Goal: Task Accomplishment & Management: Manage account settings

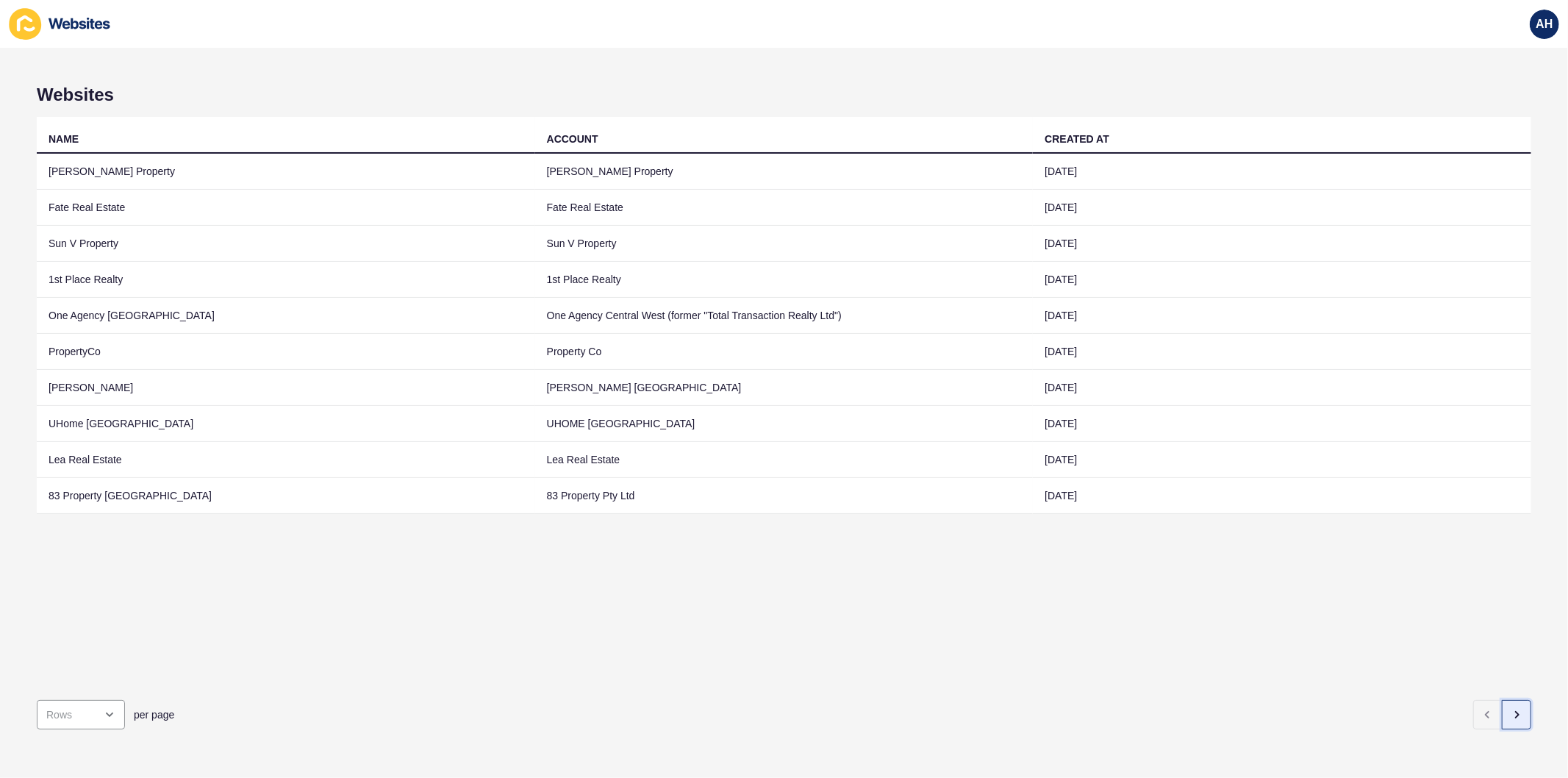
click at [1510, 709] on icon "button" at bounding box center [1516, 715] width 11 height 11
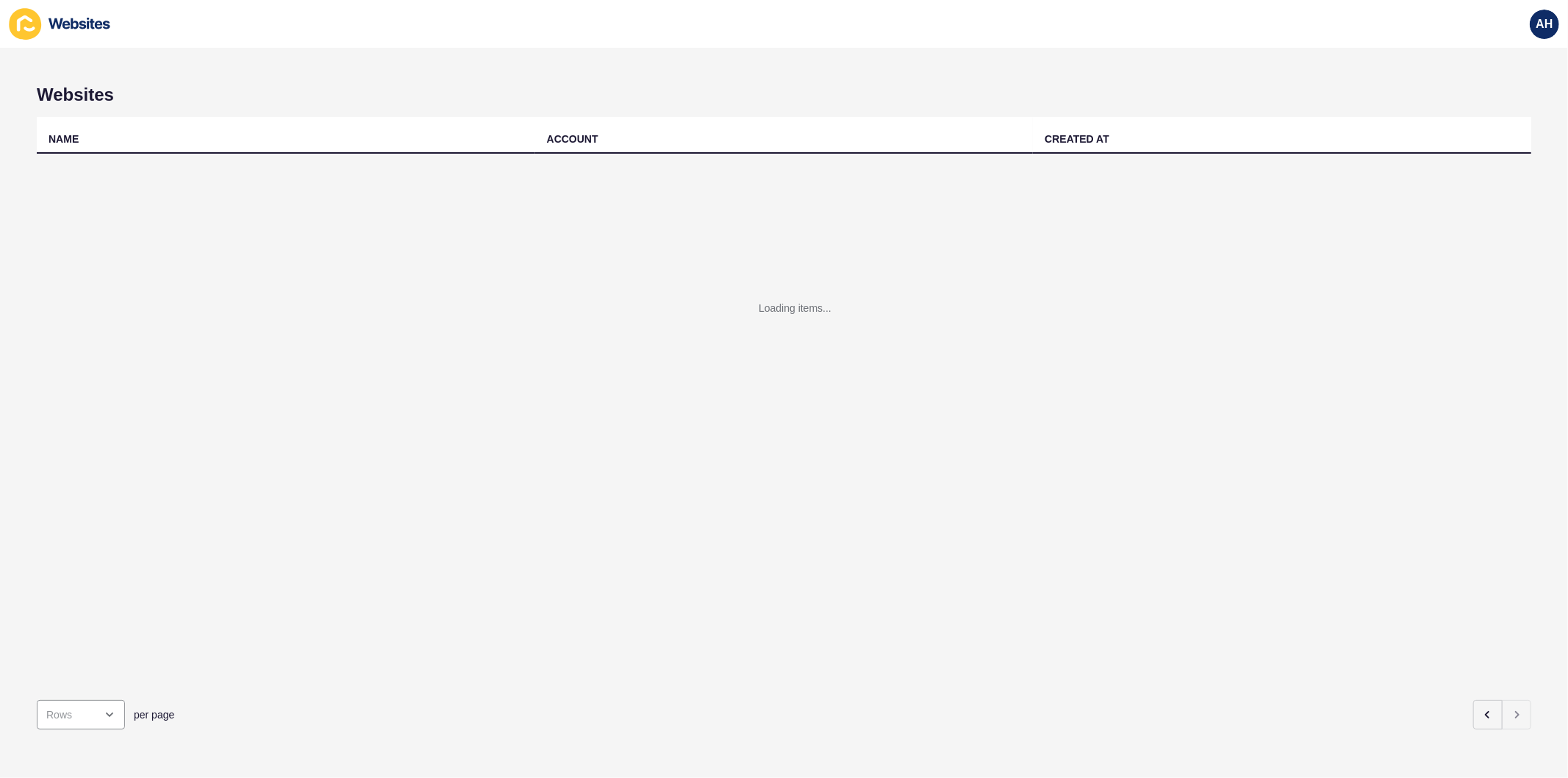
click at [622, 491] on div "Loading items..." at bounding box center [783, 330] width 1494 height 353
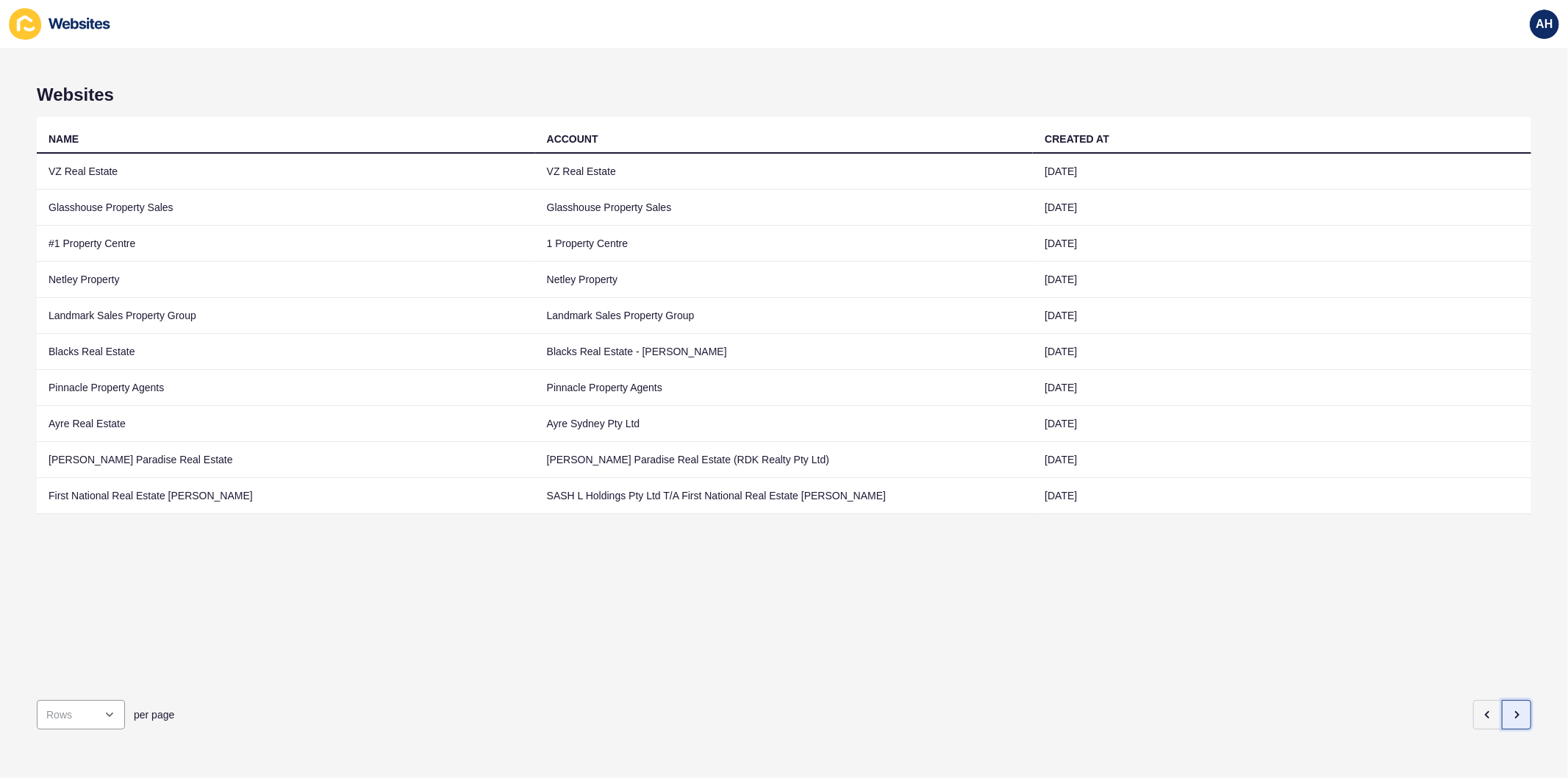
click at [1510, 709] on icon "button" at bounding box center [1516, 715] width 11 height 11
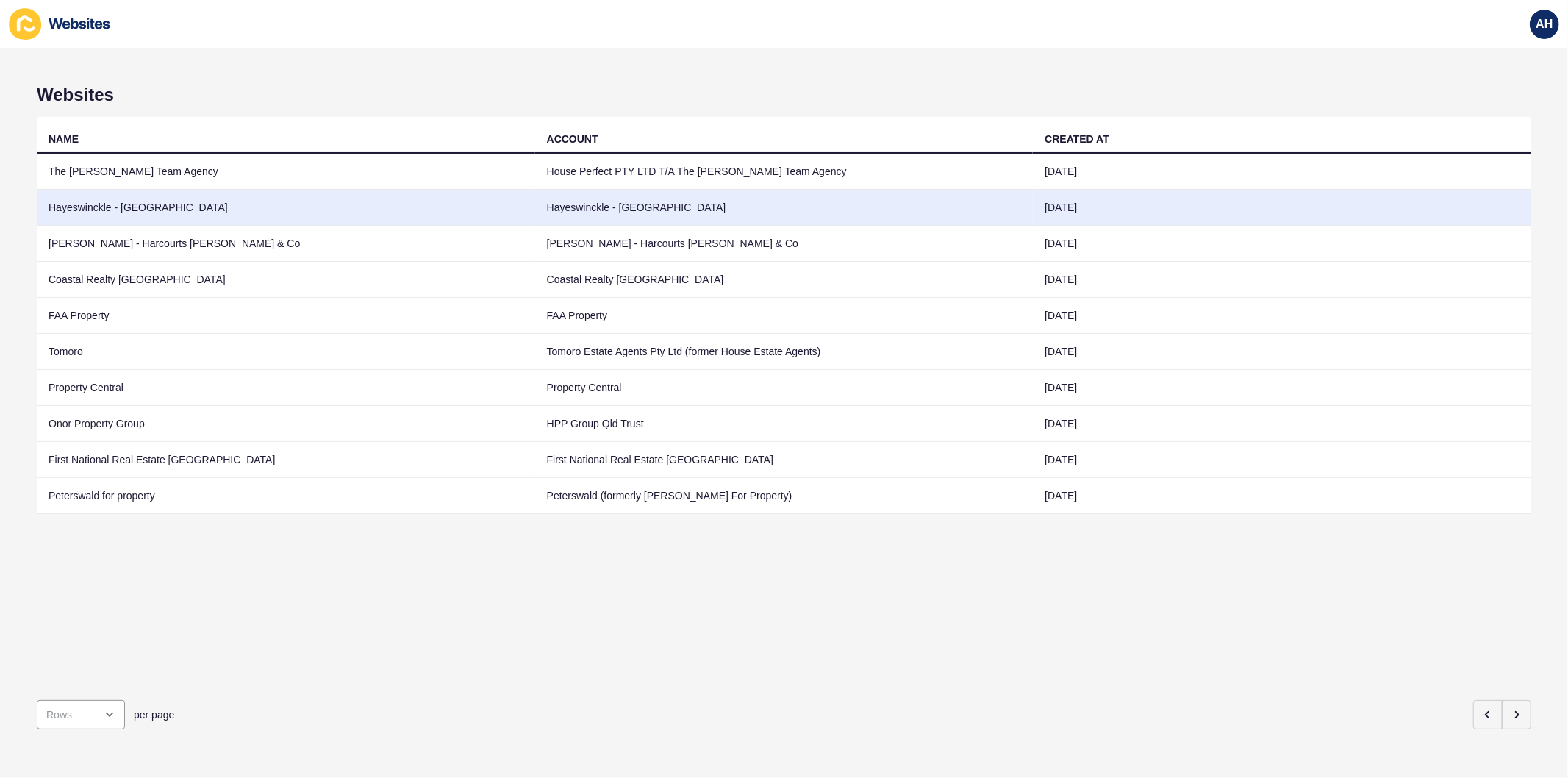
click at [574, 203] on td "Hayeswinckle - [GEOGRAPHIC_DATA]" at bounding box center [784, 207] width 498 height 36
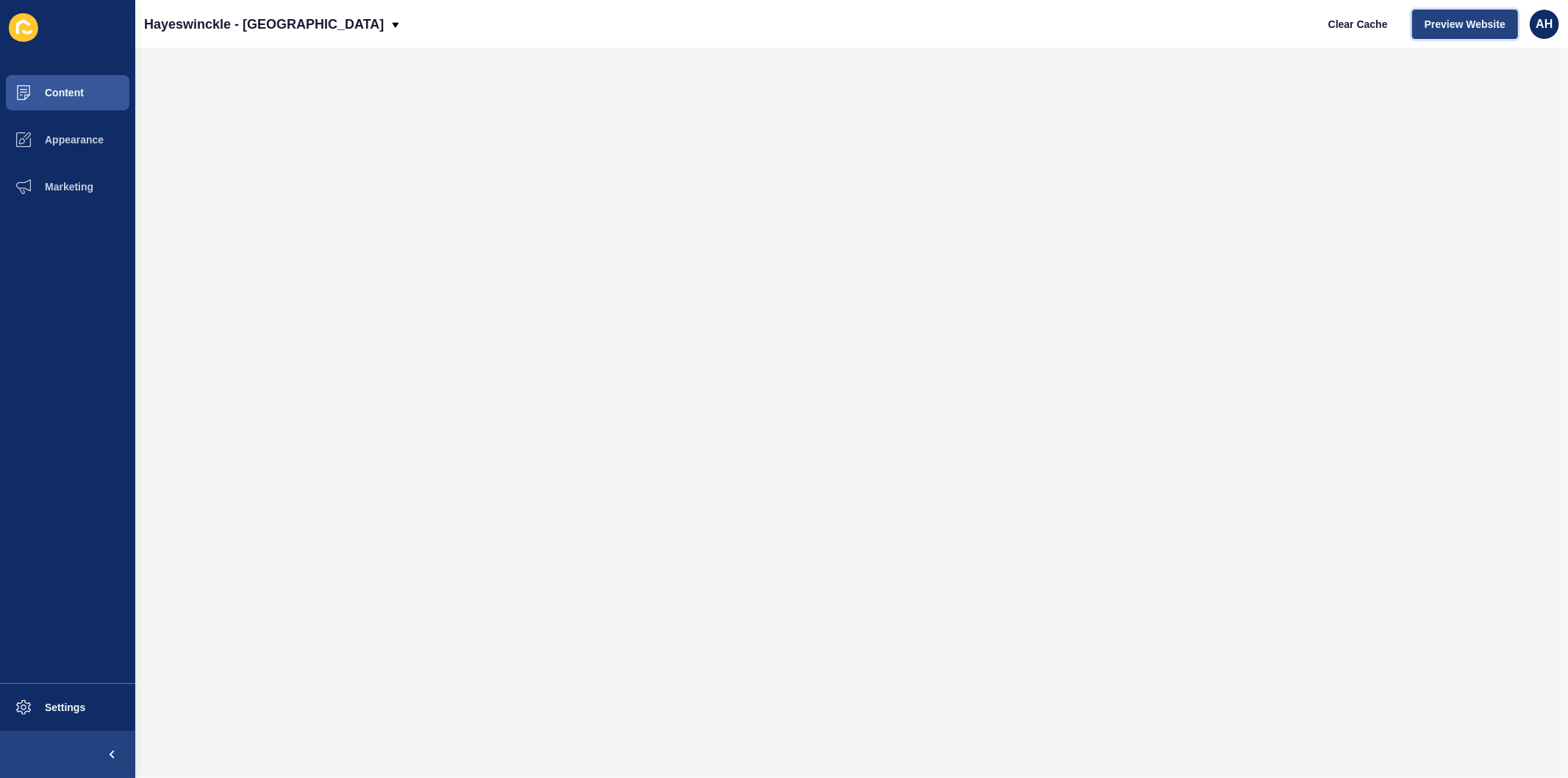
click at [1474, 24] on span "Preview Website" at bounding box center [1465, 24] width 81 height 15
click at [58, 142] on span "Appearance" at bounding box center [50, 140] width 106 height 11
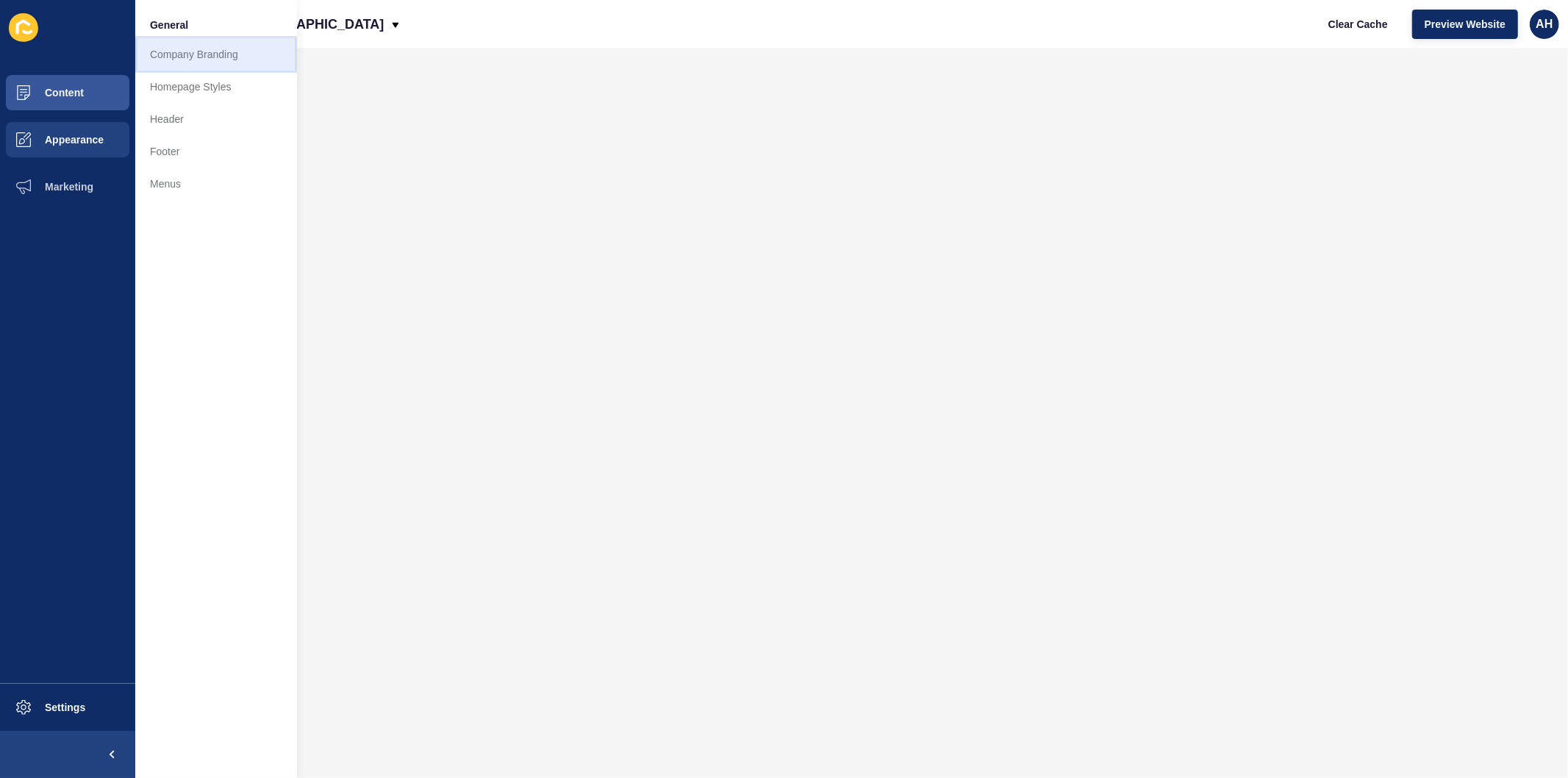
click at [192, 59] on link "Company Branding" at bounding box center [215, 54] width 162 height 33
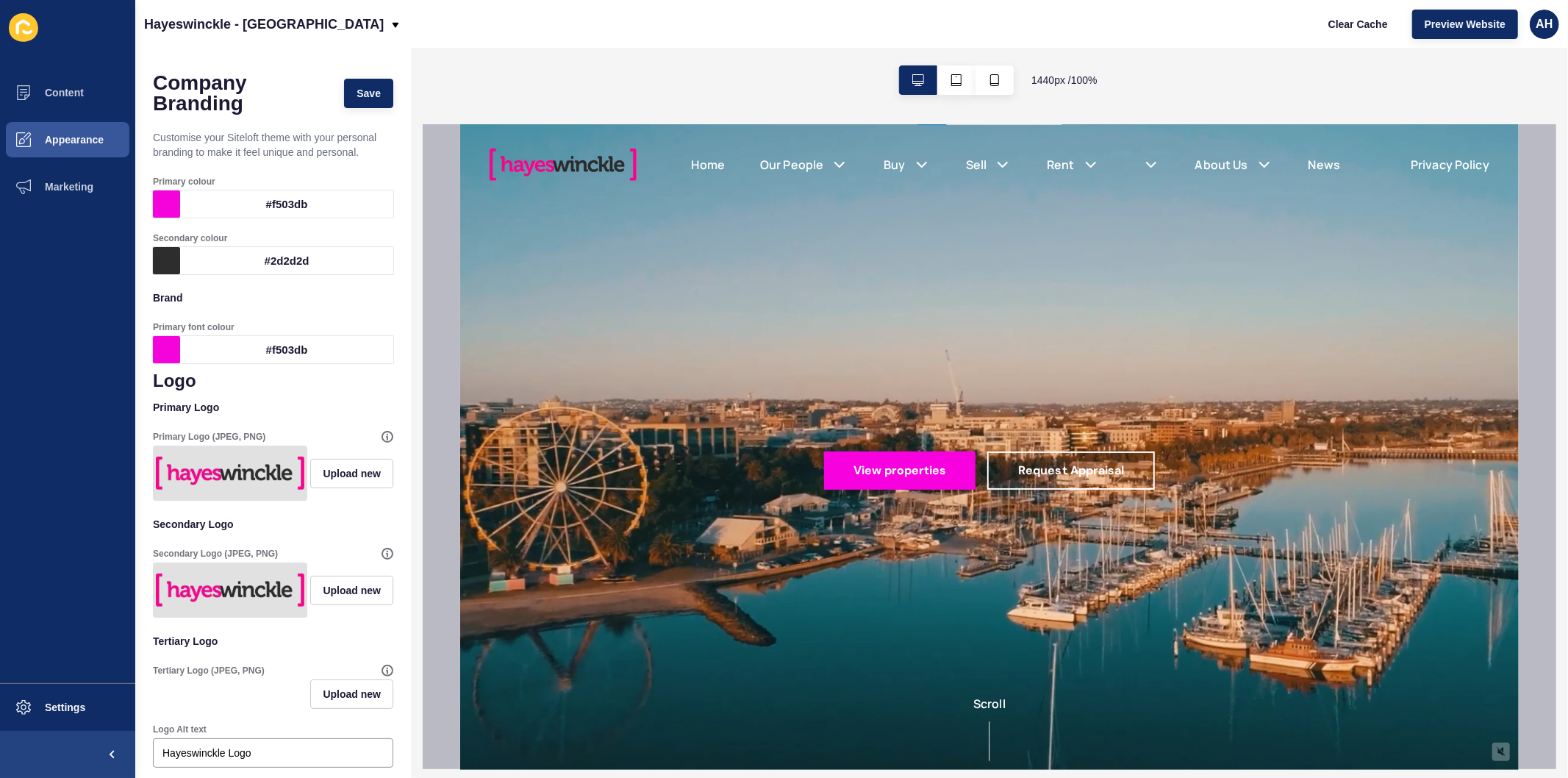
click at [271, 200] on div "#f503db" at bounding box center [287, 203] width 213 height 27
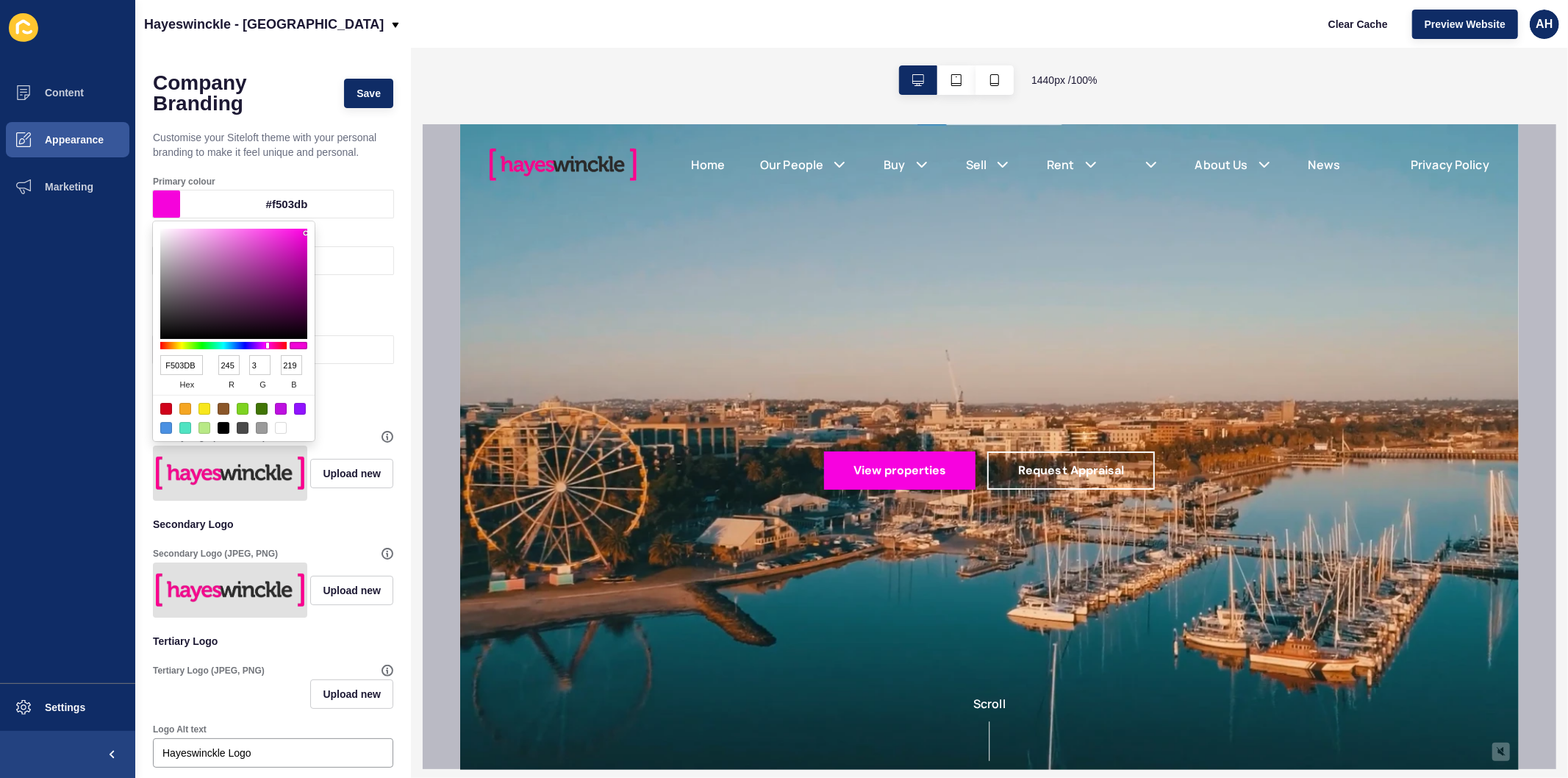
click at [193, 366] on input "F503DB" at bounding box center [181, 365] width 42 height 20
paste input "EE097D"
type input "EE097D"
type input "238"
type input "9"
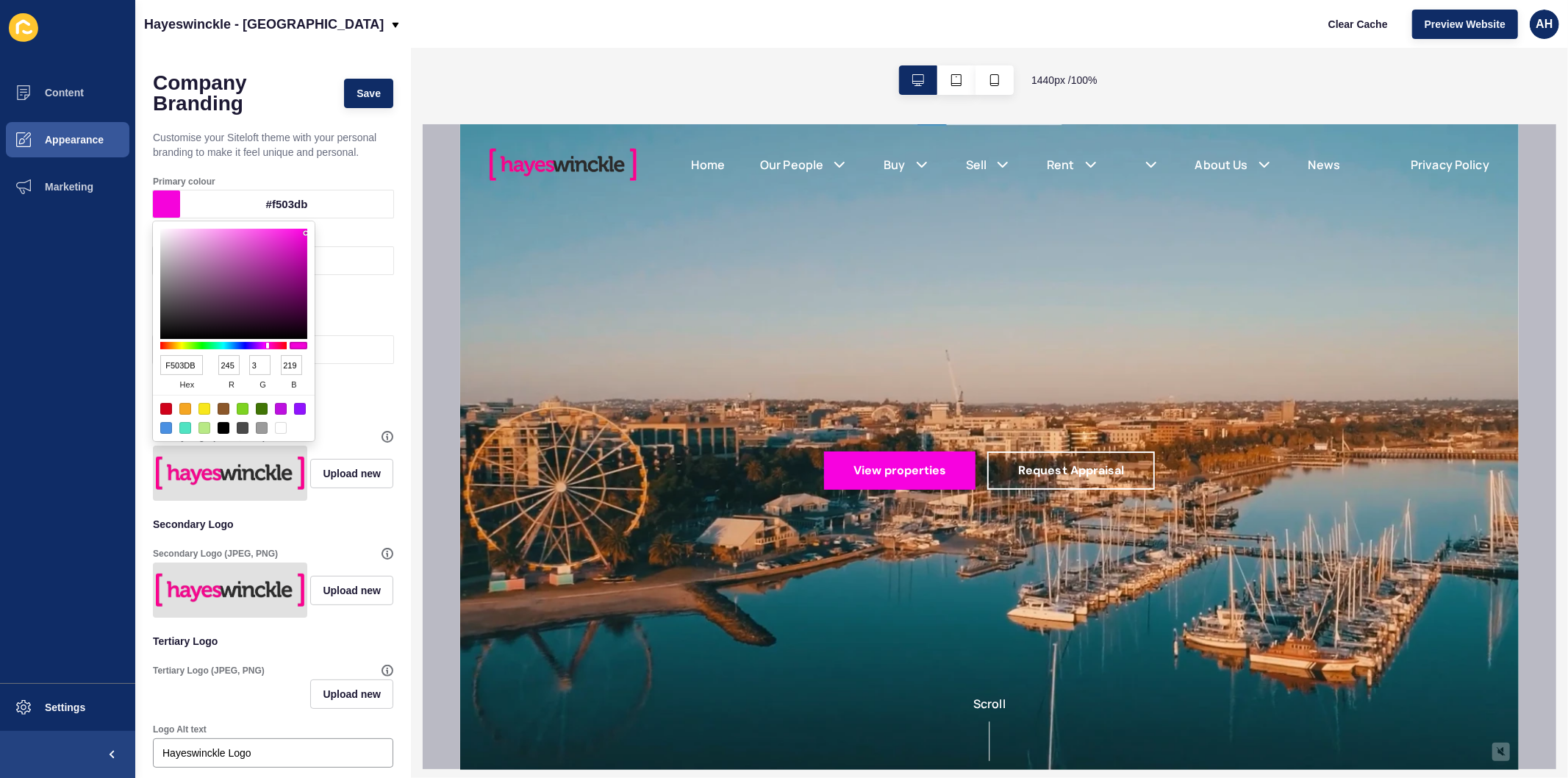
type input "125"
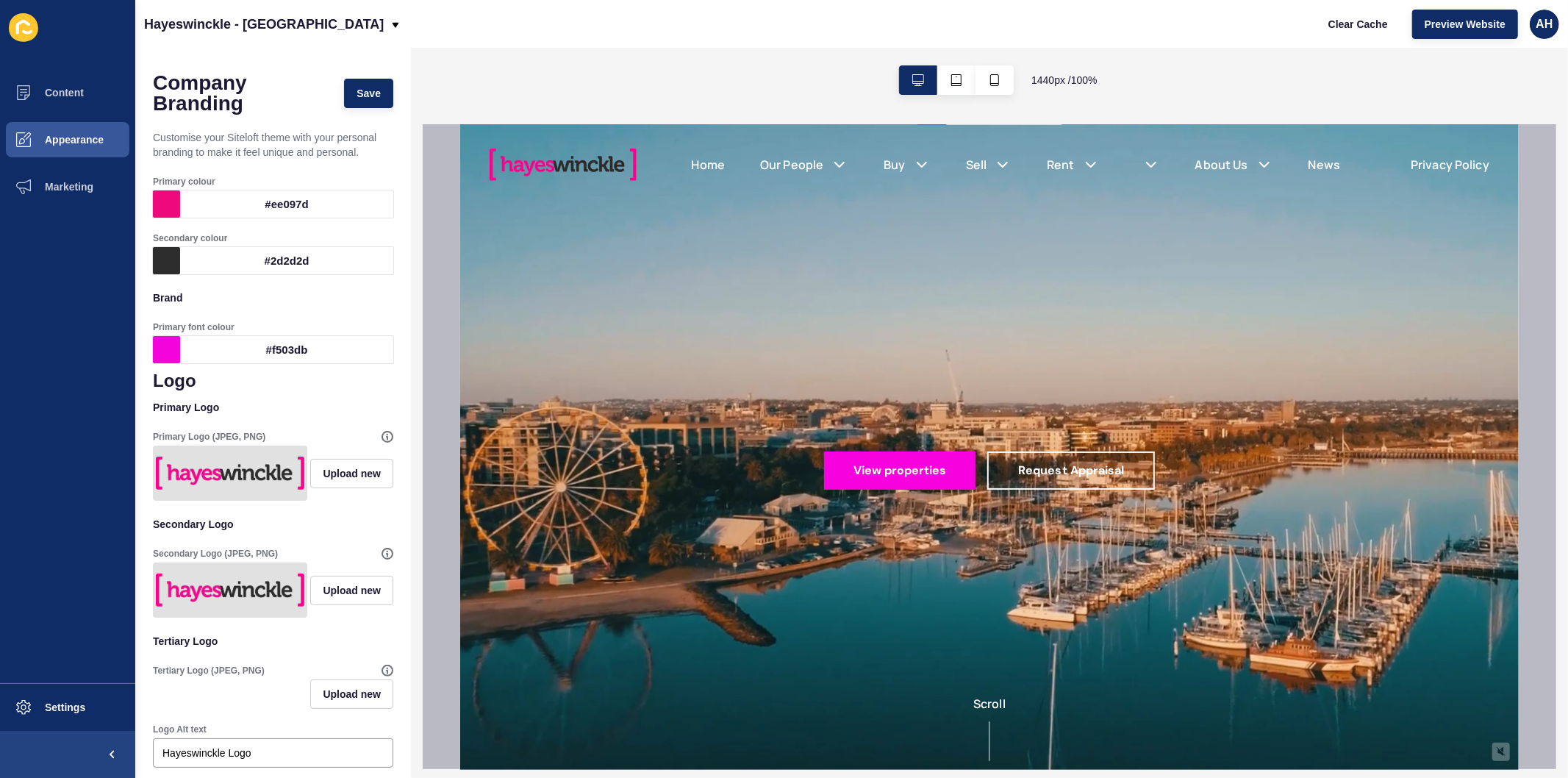
click at [92, 372] on ul "Content Appearance Marketing" at bounding box center [67, 376] width 135 height 614
click at [211, 358] on div "#f503db" at bounding box center [287, 349] width 213 height 27
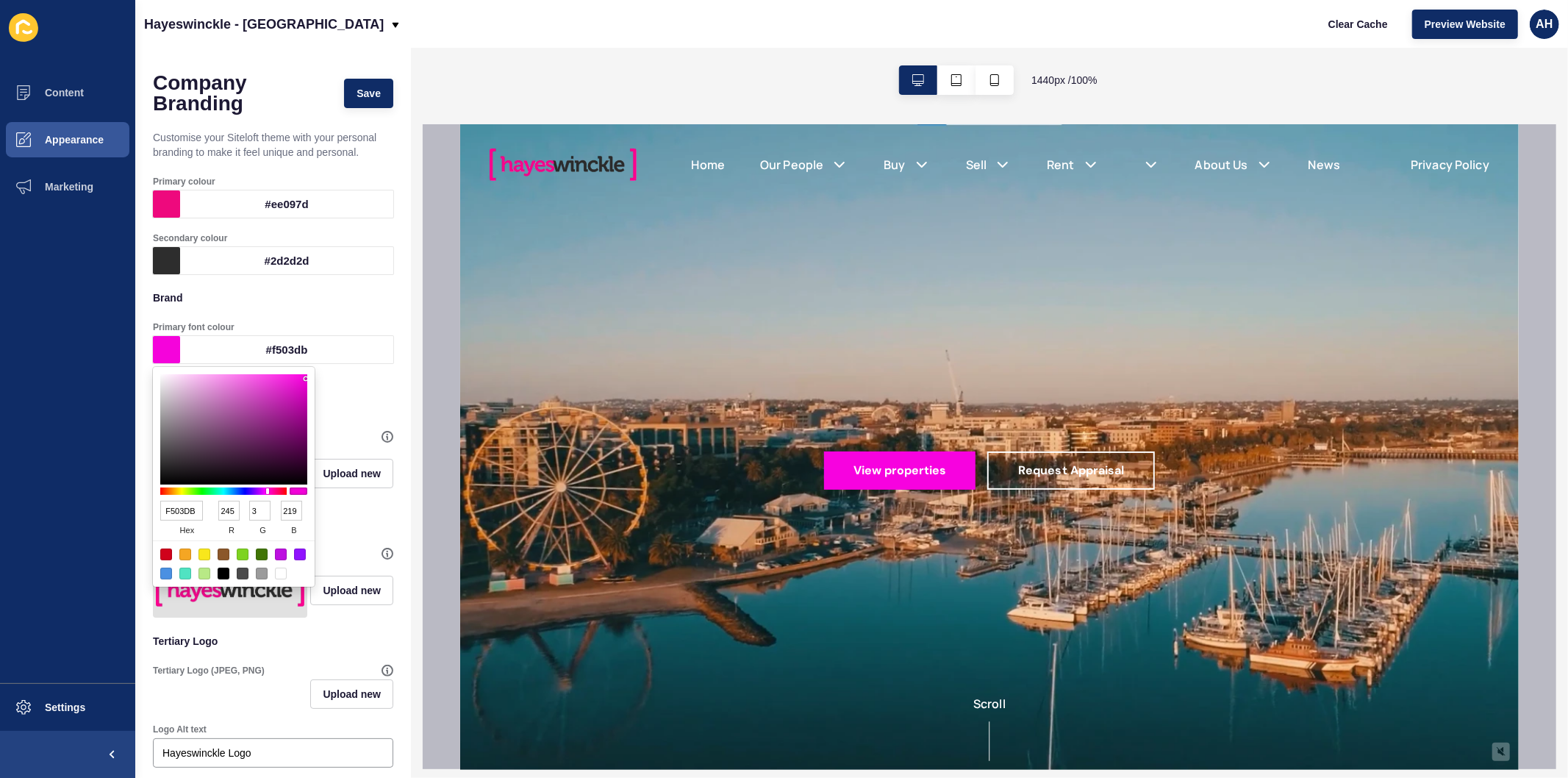
click at [188, 511] on input "F503DB" at bounding box center [181, 511] width 42 height 20
paste input "EE097D"
type input "EE097D"
type input "238"
type input "9"
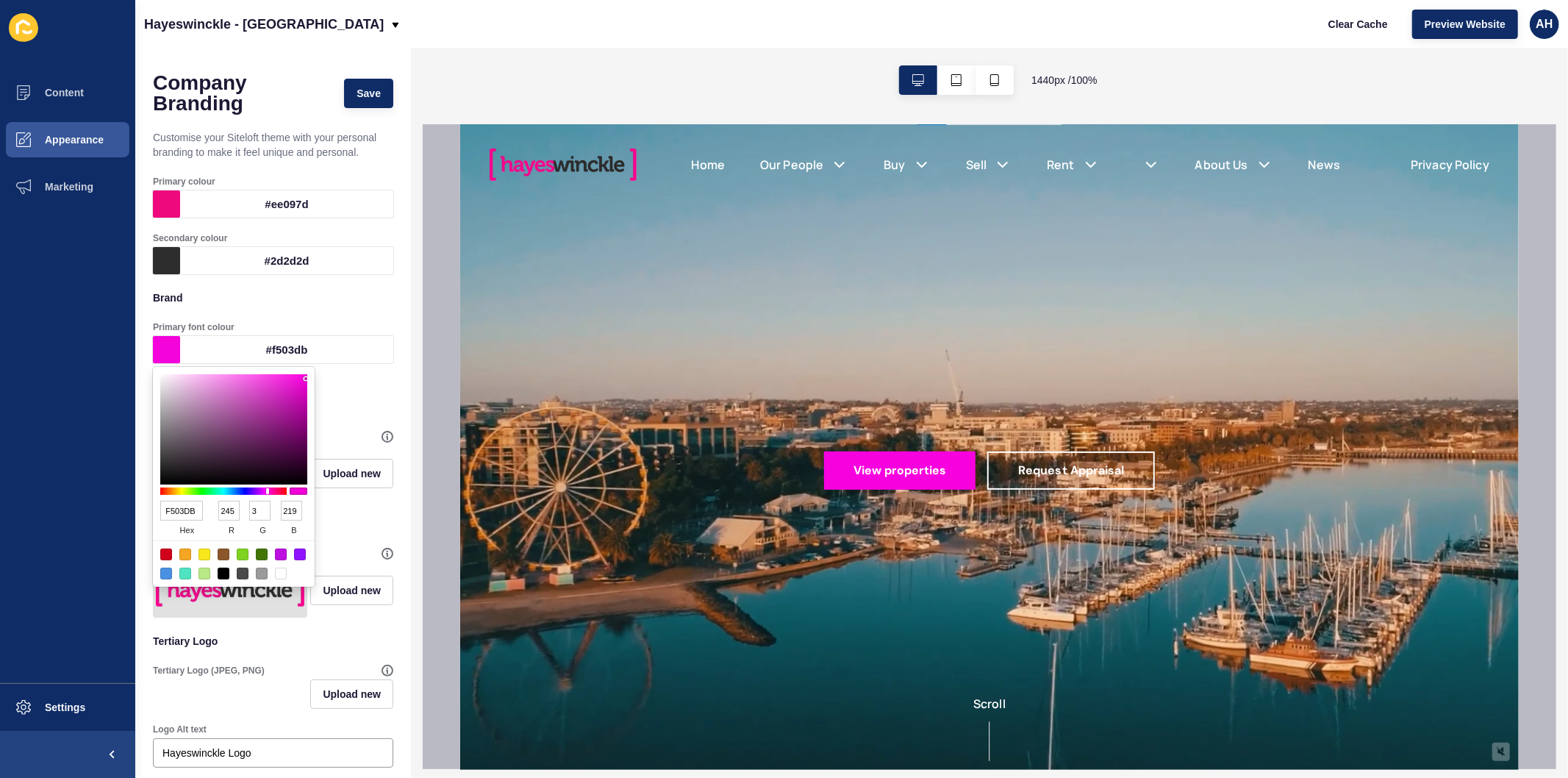
type input "125"
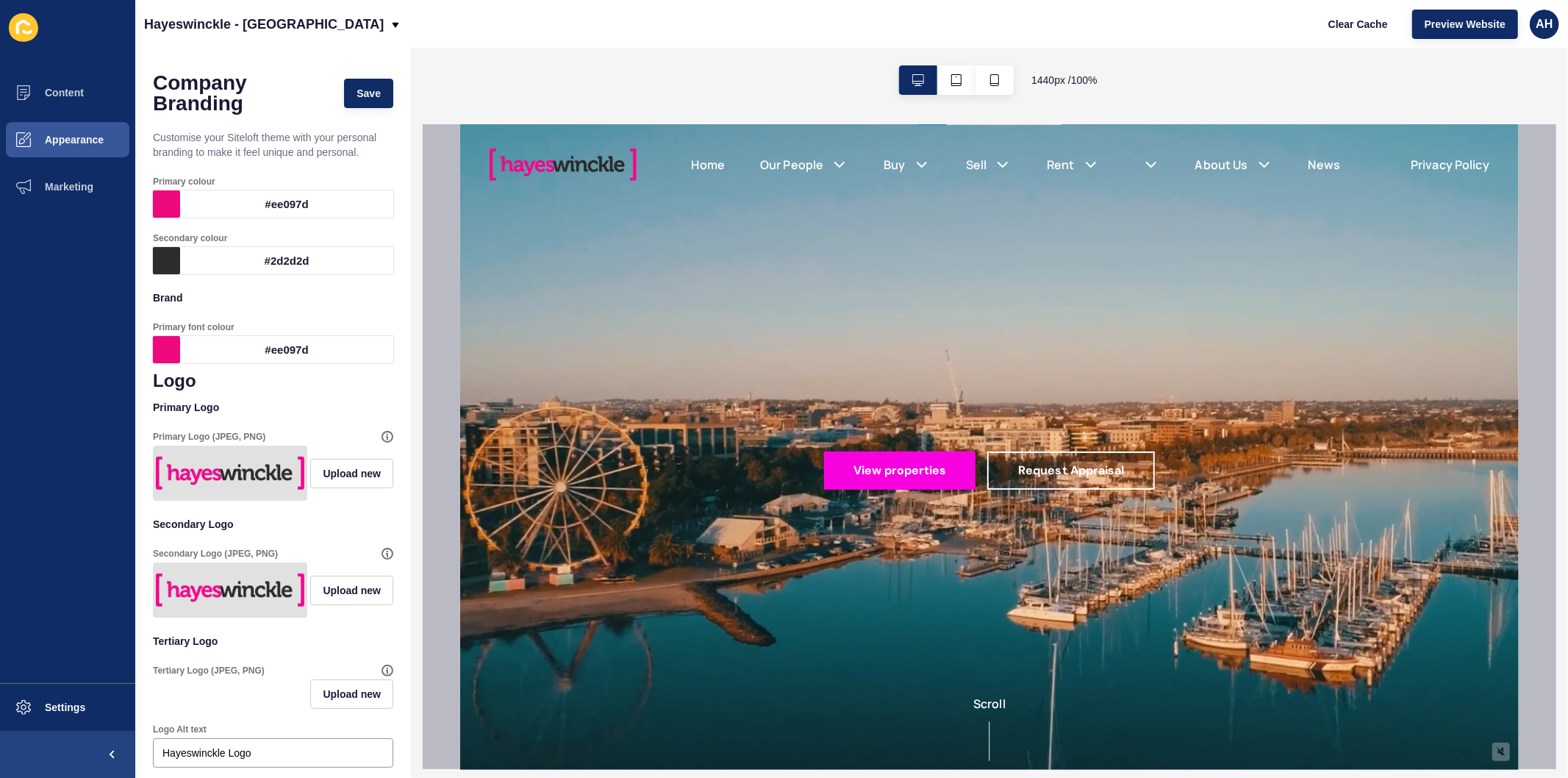
click at [81, 482] on ul "Content Appearance Marketing" at bounding box center [67, 376] width 135 height 614
click at [357, 96] on span "Save" at bounding box center [369, 93] width 24 height 15
click at [71, 89] on span "Content" at bounding box center [41, 93] width 86 height 11
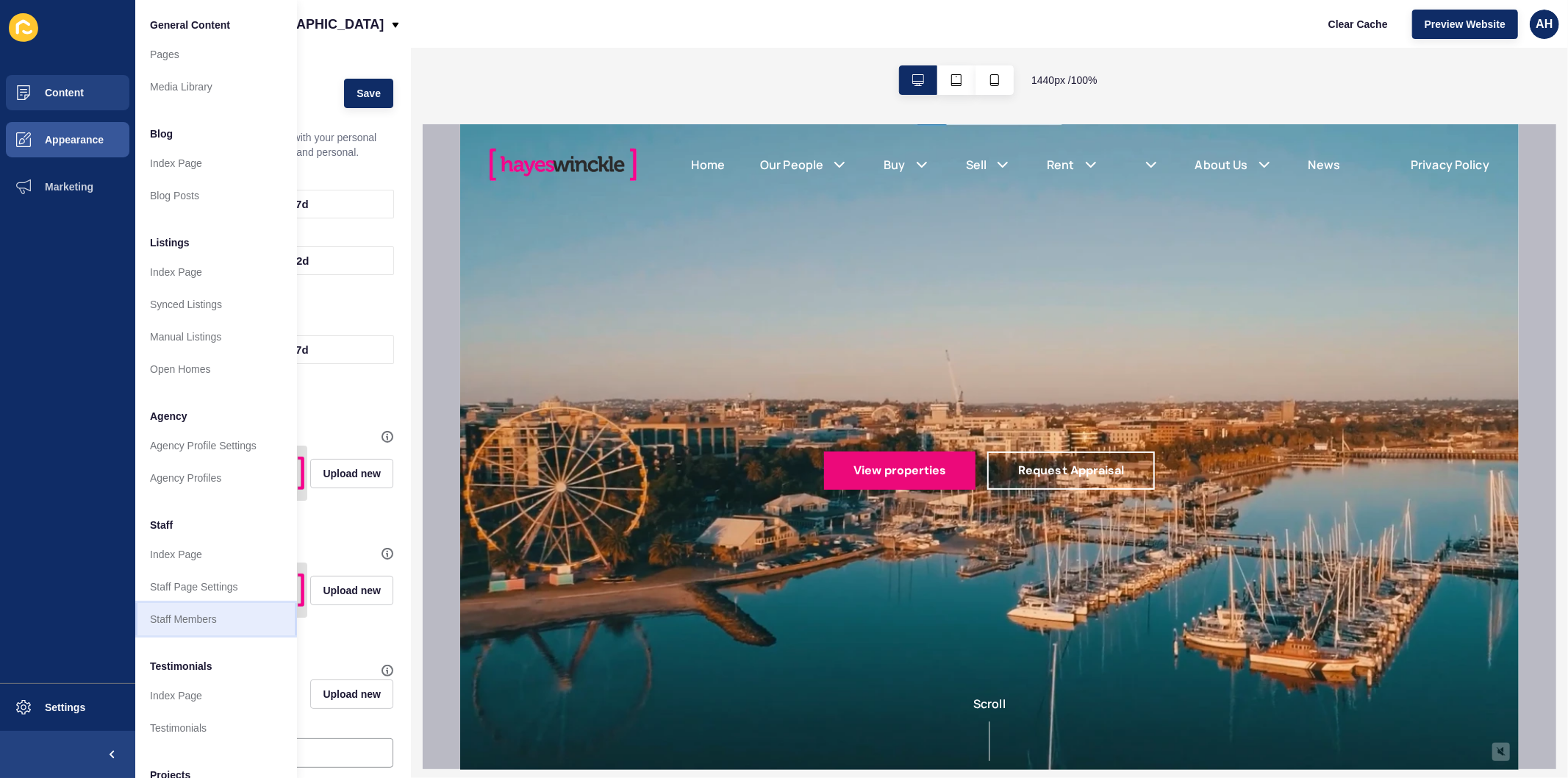
click at [184, 624] on link "Staff Members" at bounding box center [215, 619] width 162 height 33
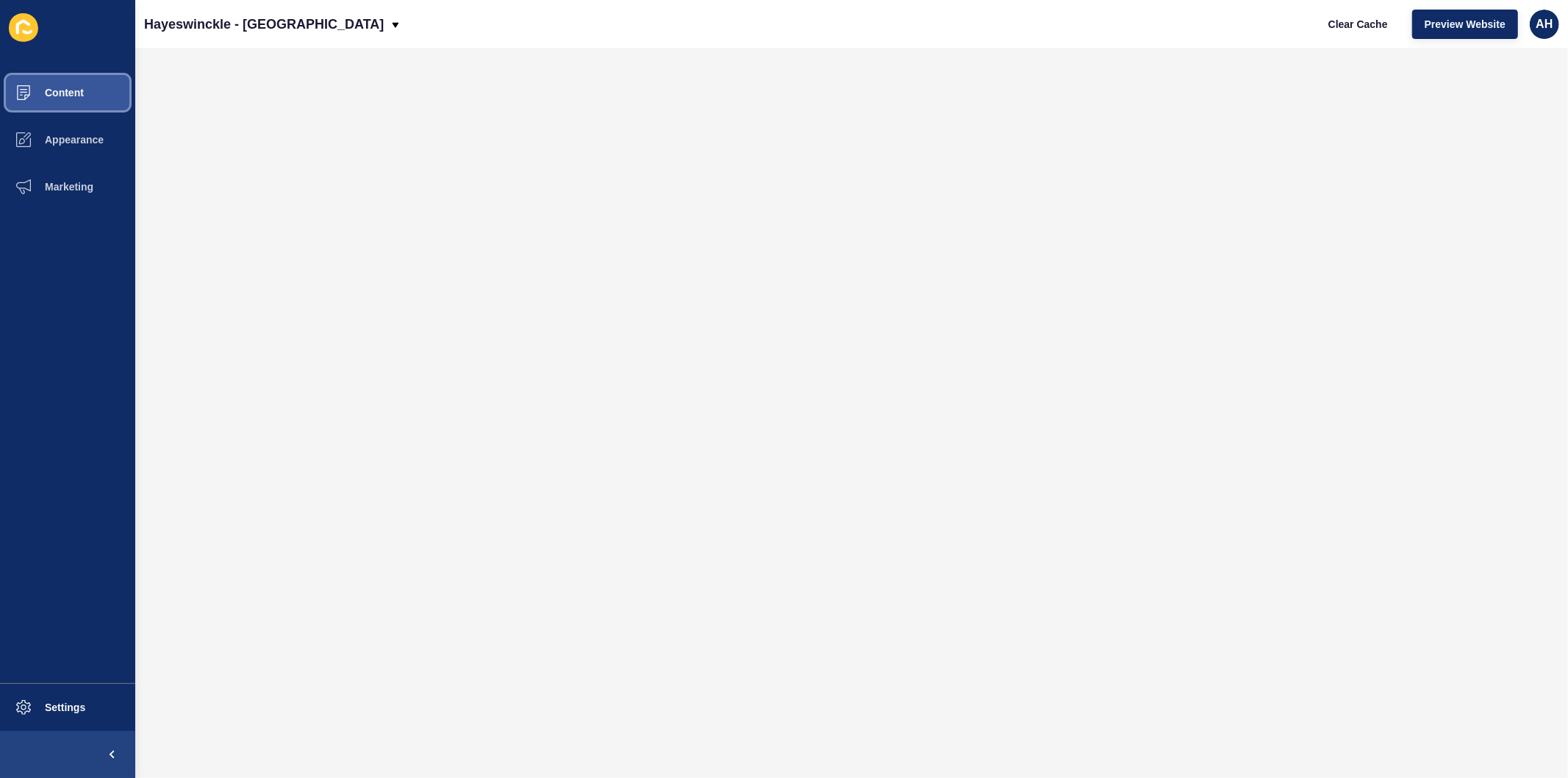
click at [71, 89] on span "Content" at bounding box center [41, 93] width 86 height 11
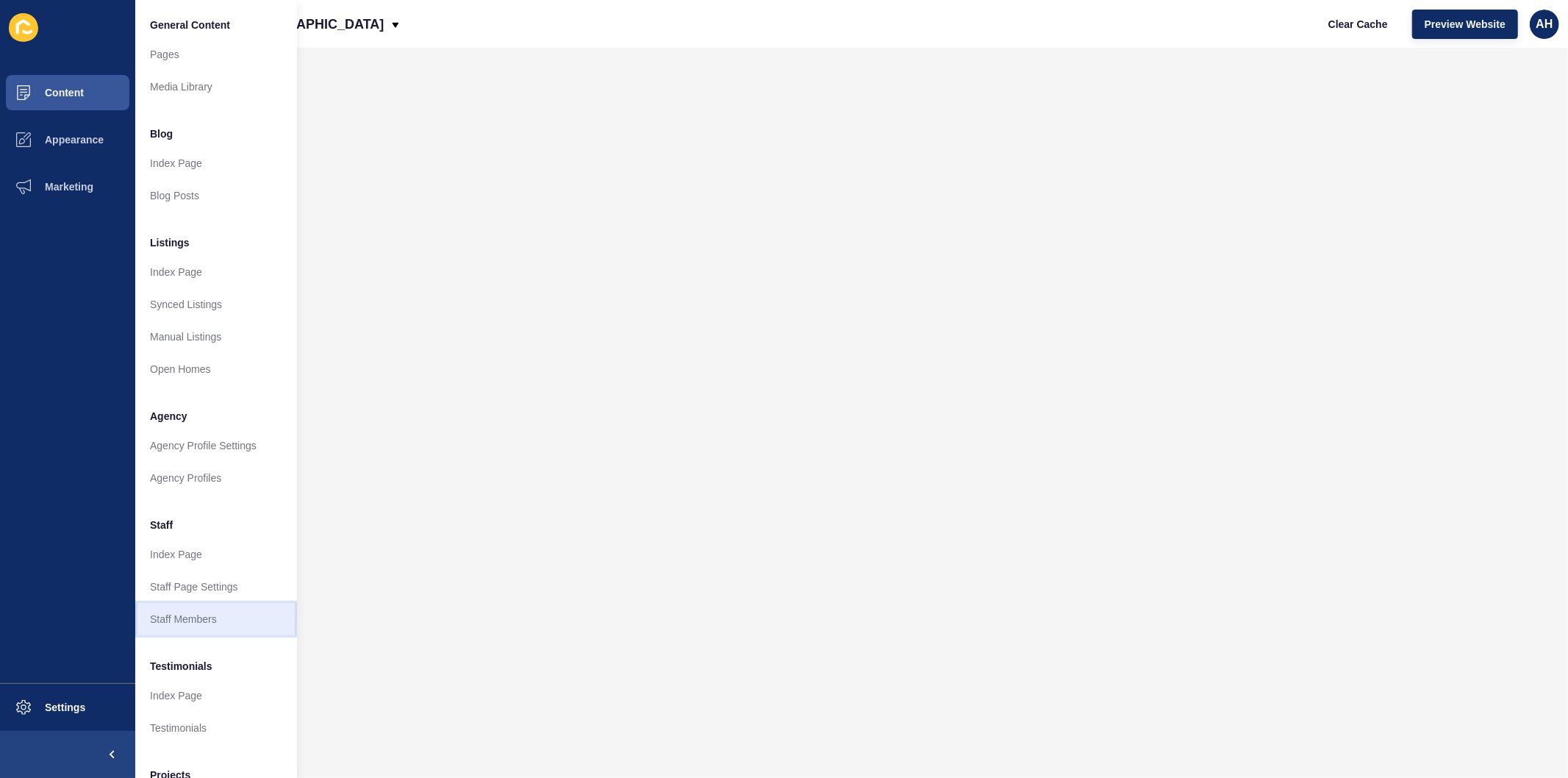
click at [187, 620] on link "Staff Members" at bounding box center [215, 619] width 162 height 33
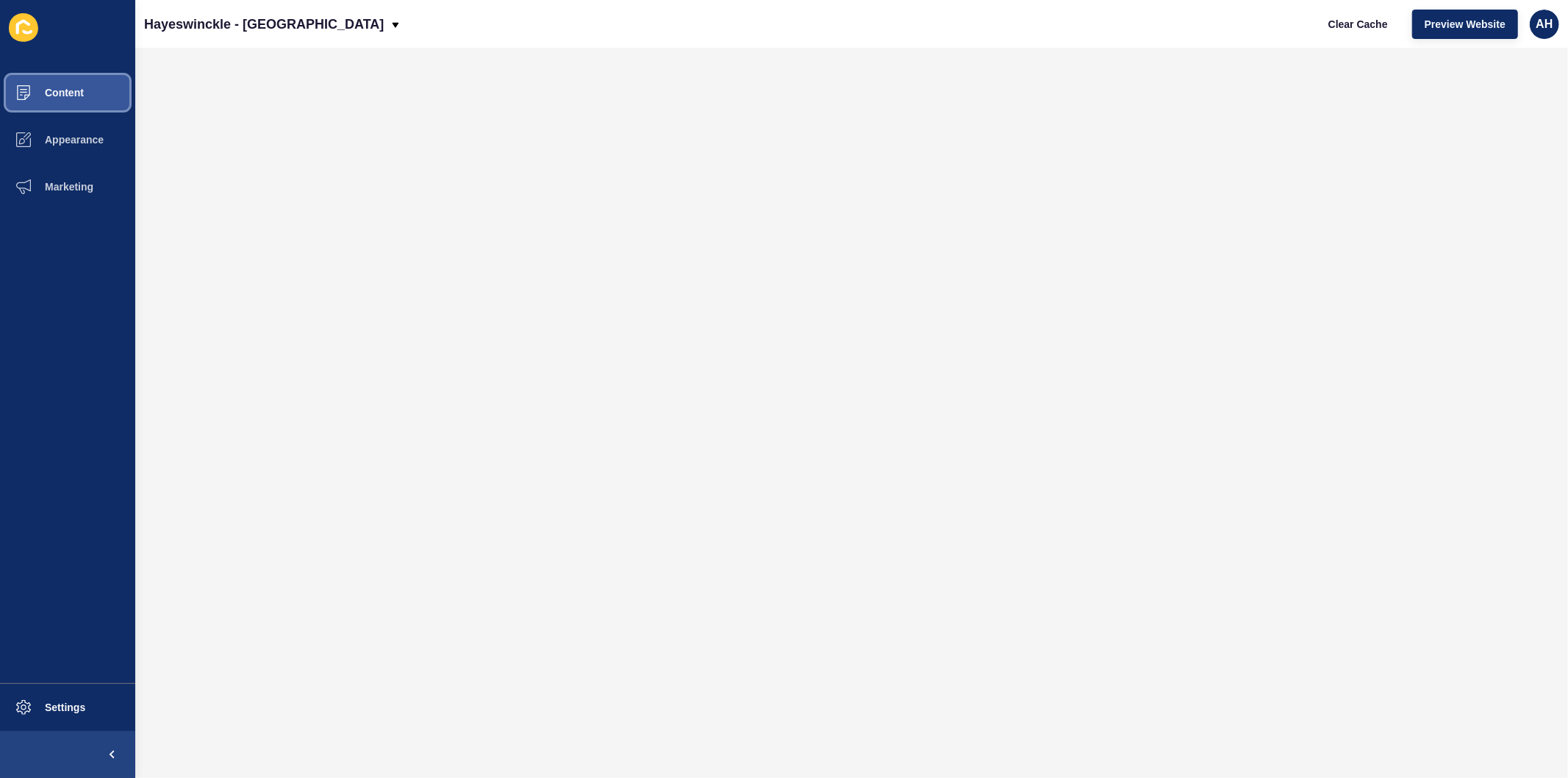
click at [68, 89] on span "Content" at bounding box center [41, 93] width 86 height 11
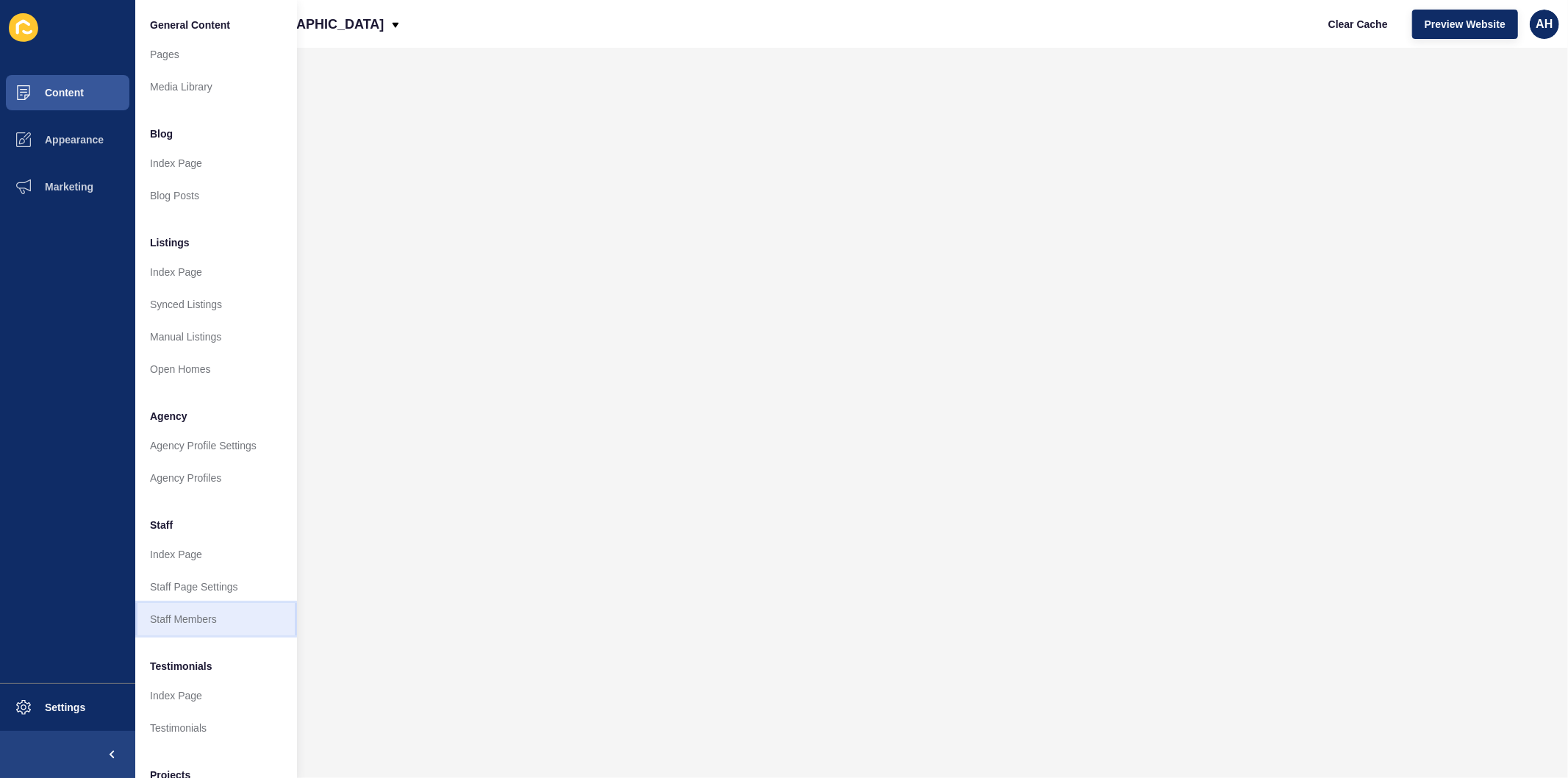
click at [197, 613] on link "Staff Members" at bounding box center [215, 619] width 162 height 33
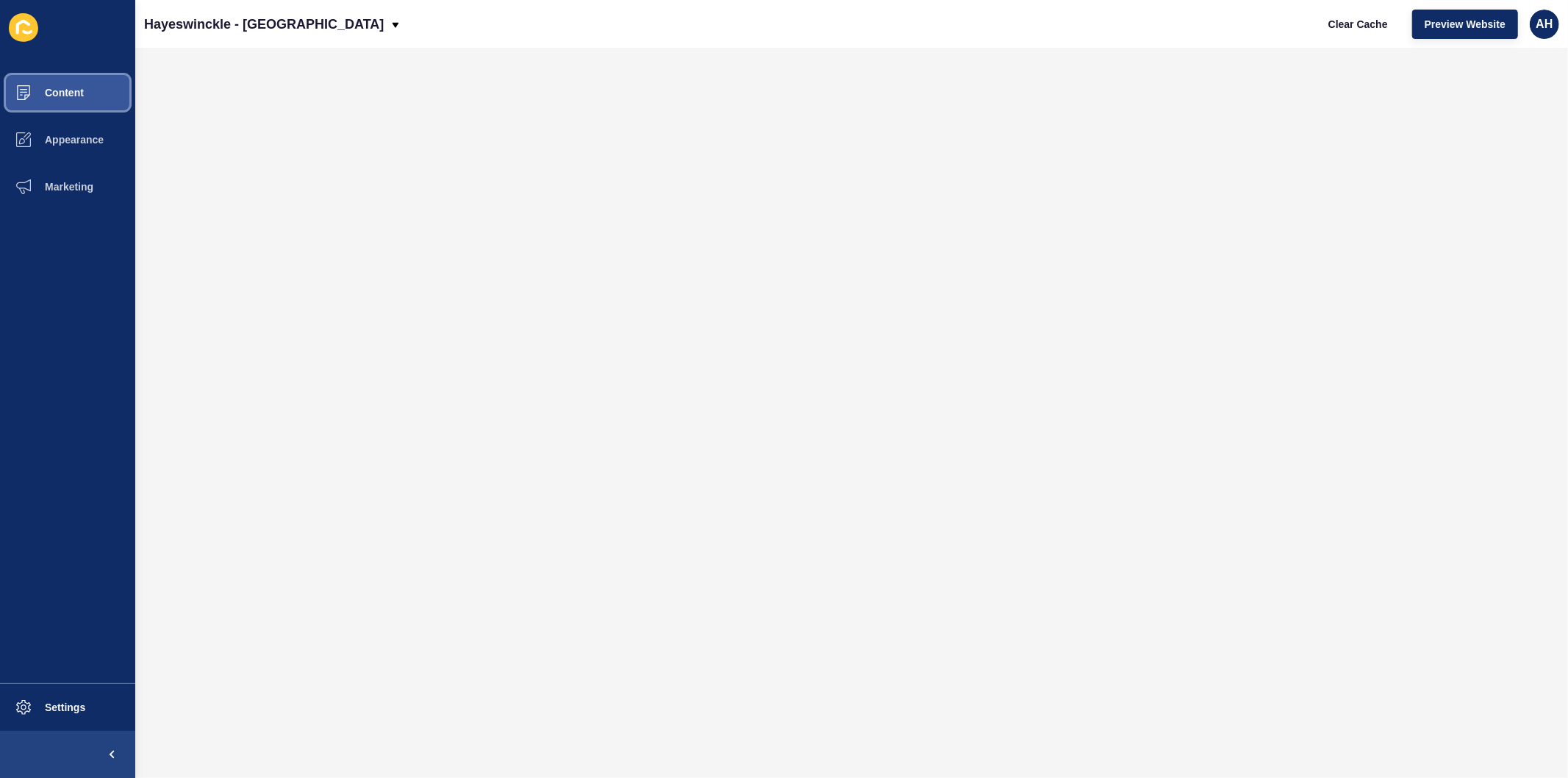
click at [58, 81] on button "Content" at bounding box center [67, 93] width 135 height 47
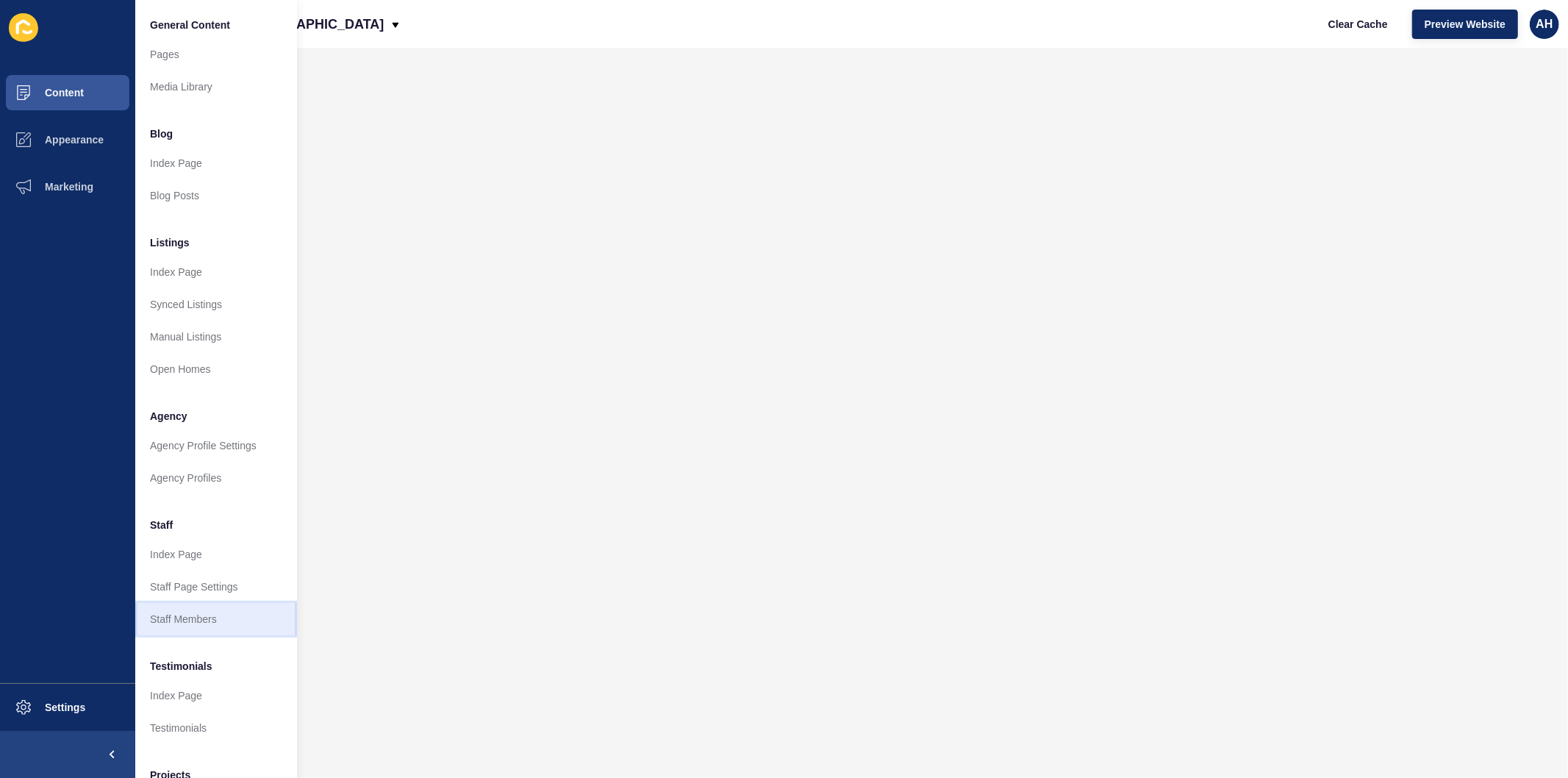
click at [188, 629] on link "Staff Members" at bounding box center [215, 619] width 162 height 33
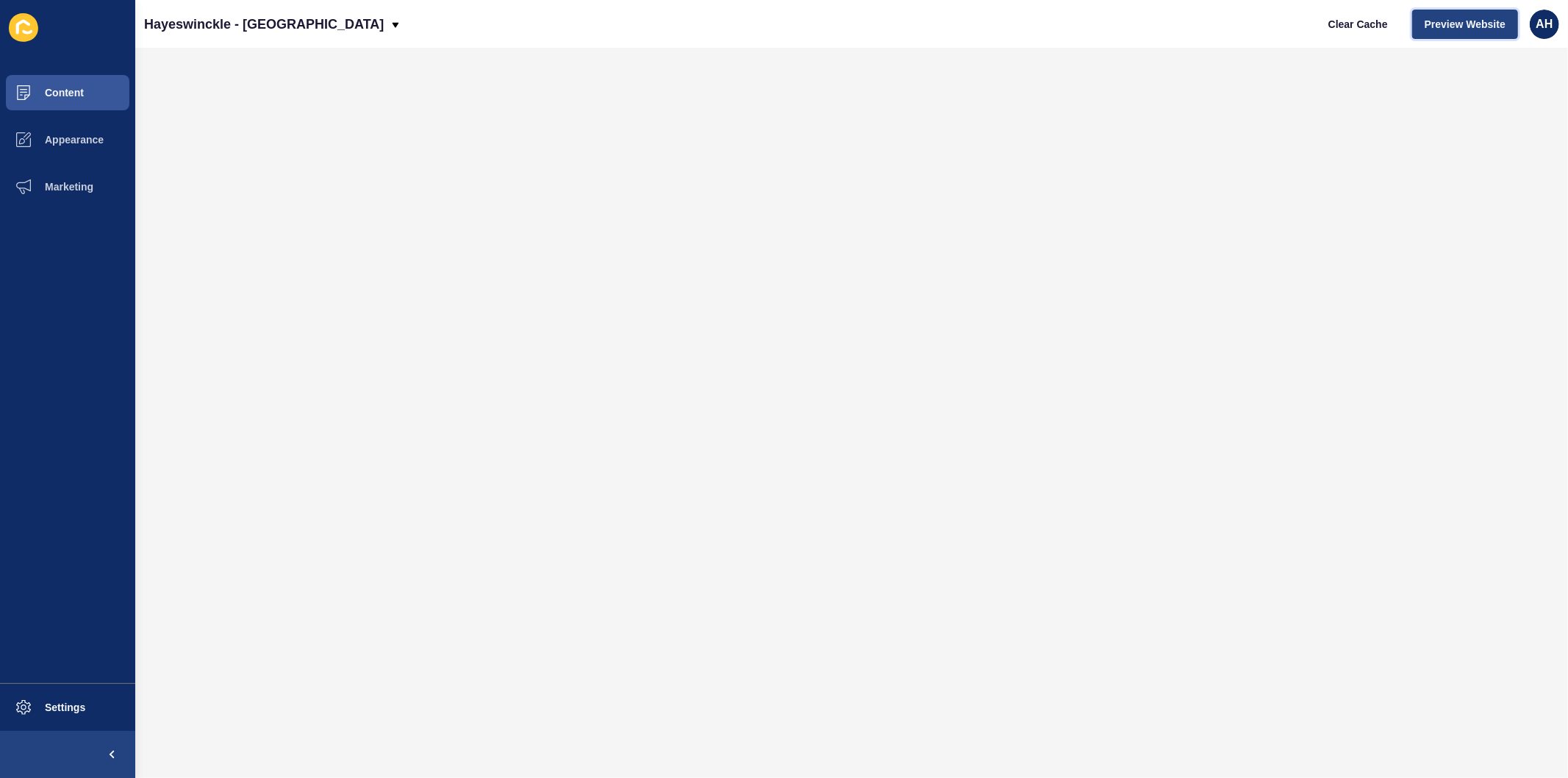
click at [1448, 18] on span "Preview Website" at bounding box center [1465, 24] width 81 height 15
